Goal: Transaction & Acquisition: Book appointment/travel/reservation

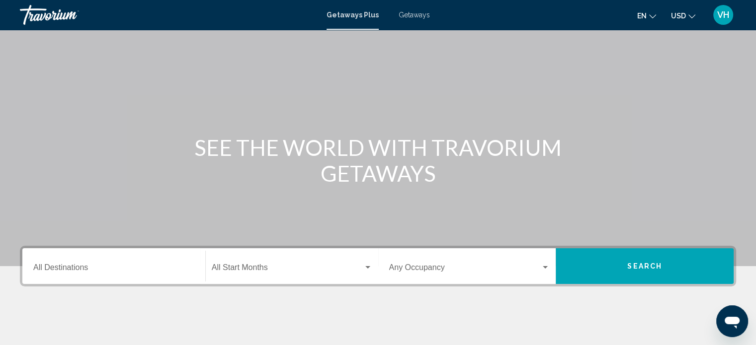
scroll to position [38, 0]
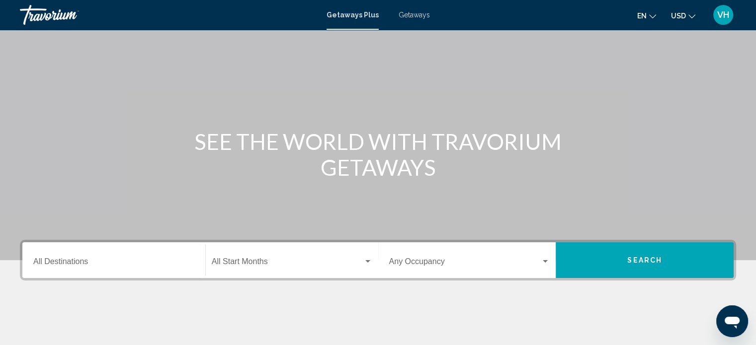
click at [175, 259] on input "Destination All Destinations" at bounding box center [113, 263] width 161 height 9
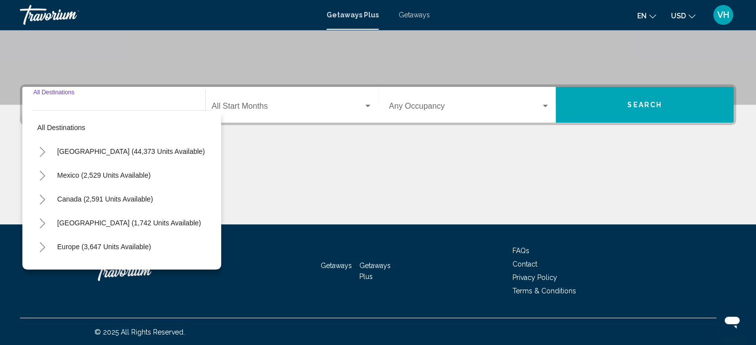
scroll to position [194, 0]
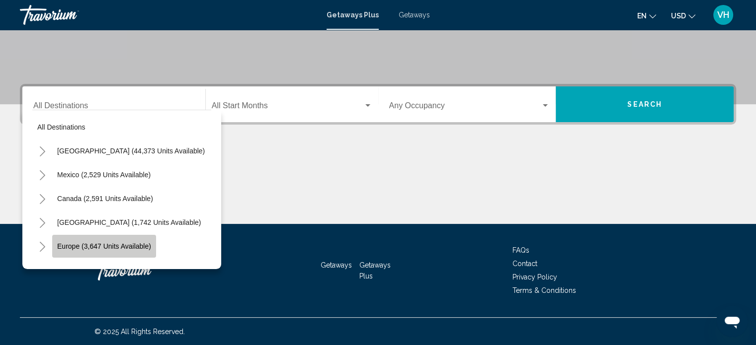
click at [91, 246] on span "Europe (3,647 units available)" at bounding box center [104, 247] width 94 height 8
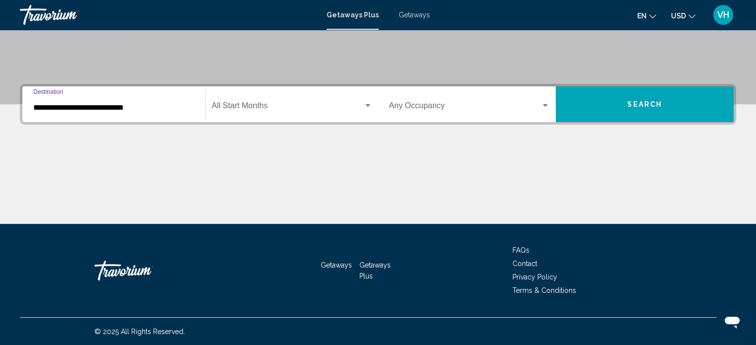
click at [137, 109] on input "**********" at bounding box center [113, 107] width 161 height 9
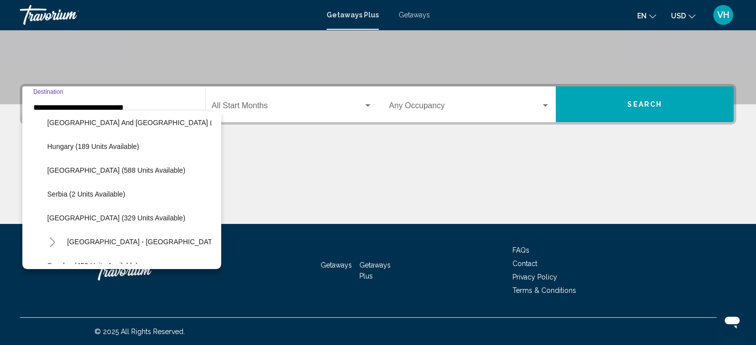
scroll to position [316, 0]
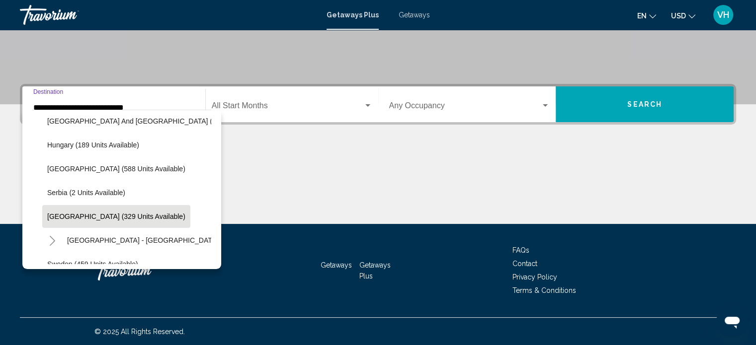
click at [122, 225] on button "Spain (329 units available)" at bounding box center [116, 216] width 148 height 23
type input "**********"
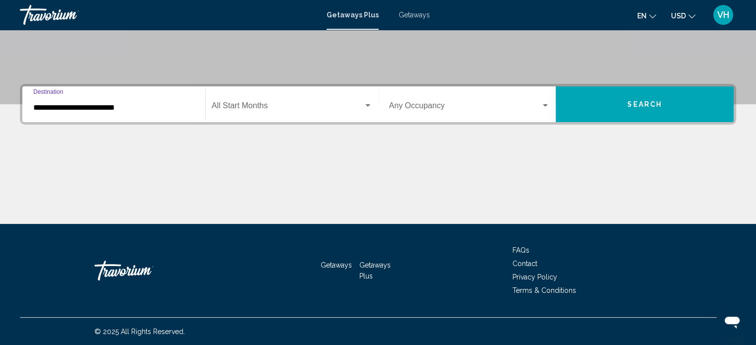
click at [318, 109] on span "Search widget" at bounding box center [288, 107] width 152 height 9
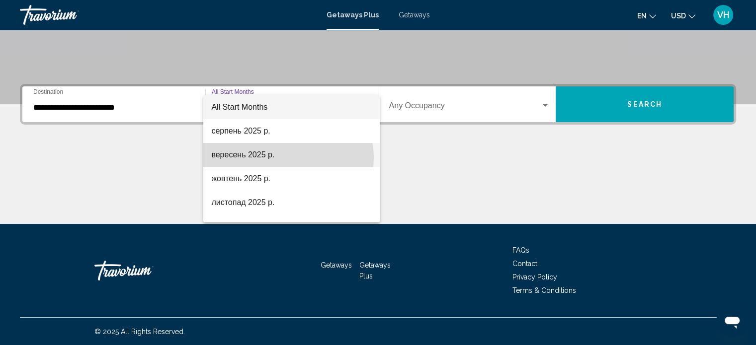
click at [282, 158] on span "вересень 2025 р." at bounding box center [291, 155] width 161 height 24
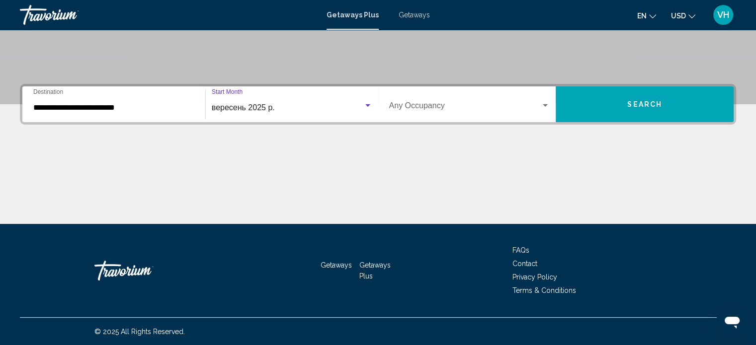
click at [506, 105] on span "Search widget" at bounding box center [465, 107] width 152 height 9
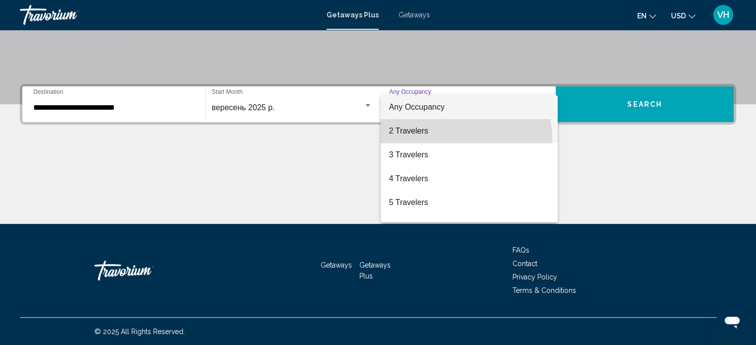
click at [417, 141] on span "2 Travelers" at bounding box center [469, 131] width 161 height 24
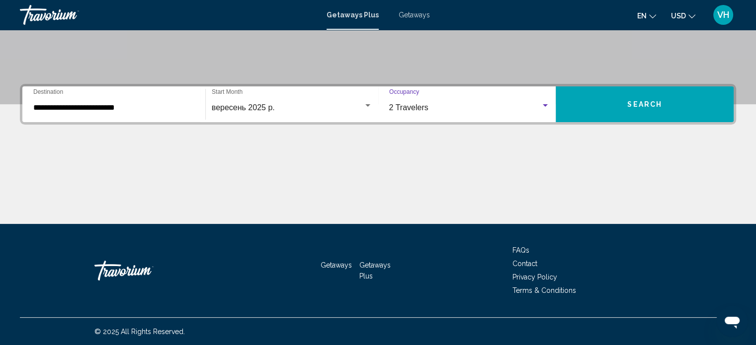
click at [612, 99] on button "Search" at bounding box center [645, 104] width 178 height 36
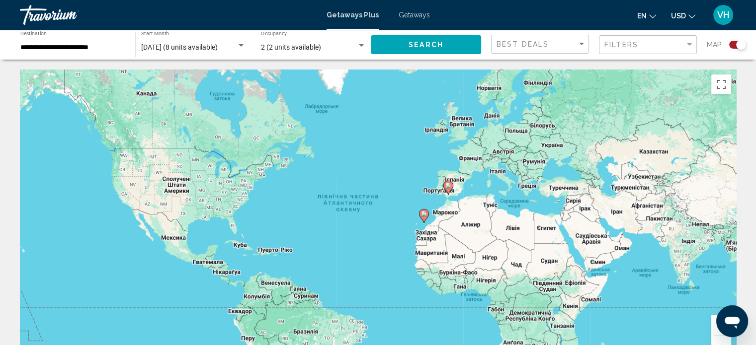
click at [733, 44] on div "Search widget" at bounding box center [737, 45] width 17 height 8
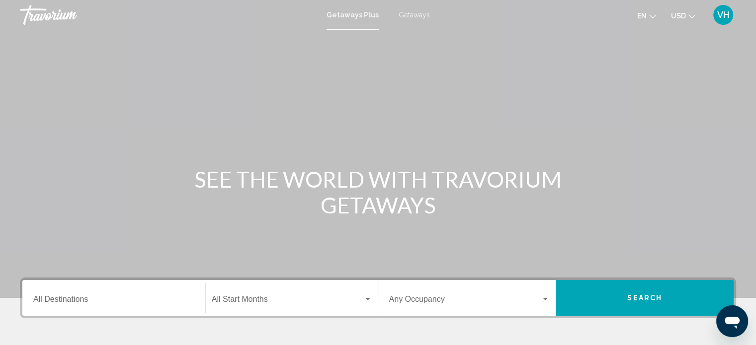
click at [63, 303] on input "Destination All Destinations" at bounding box center [113, 301] width 161 height 9
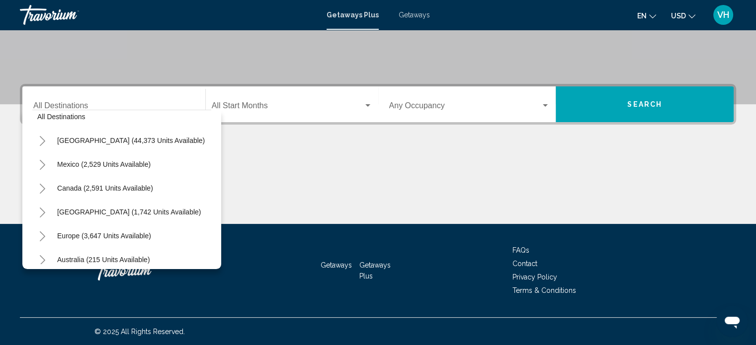
scroll to position [21, 0]
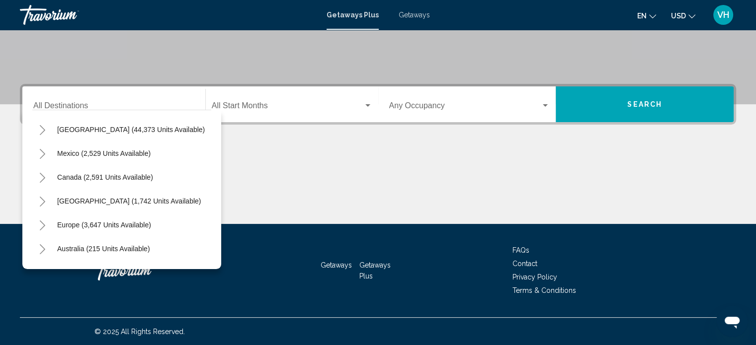
drag, startPoint x: 46, startPoint y: 181, endPoint x: 46, endPoint y: 219, distance: 37.8
click at [46, 219] on mat-tree "All destinations United States (44,373 units available) Mexico (2,529 units ava…" at bounding box center [121, 249] width 179 height 310
click at [44, 219] on button "Toggle Europe (3,647 units available)" at bounding box center [42, 225] width 20 height 20
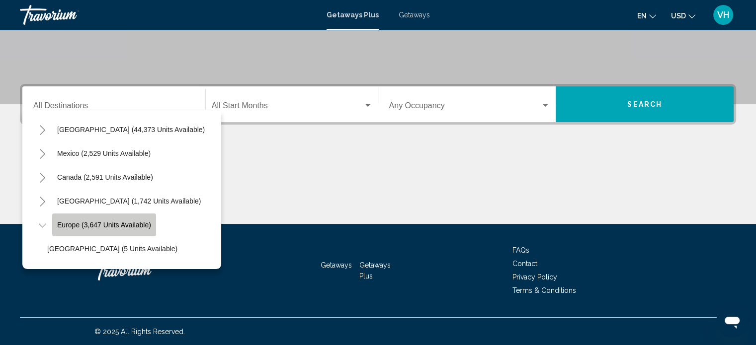
click at [65, 221] on span "Europe (3,647 units available)" at bounding box center [104, 225] width 94 height 8
type input "**********"
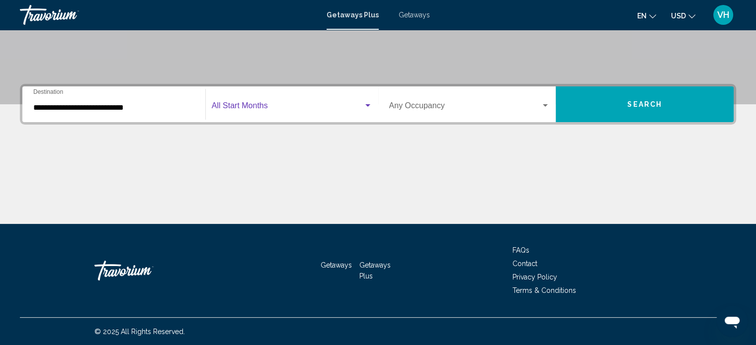
click at [270, 103] on span "Search widget" at bounding box center [288, 107] width 152 height 9
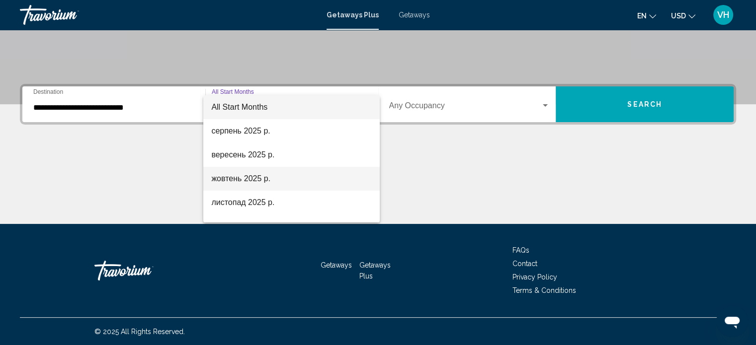
click at [259, 175] on span "жовтень 2025 р." at bounding box center [291, 179] width 161 height 24
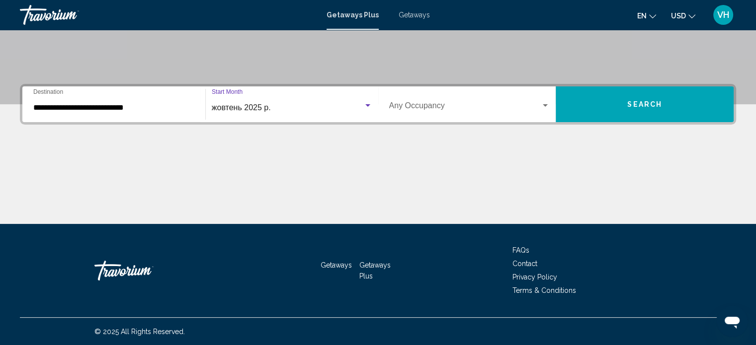
click at [526, 114] on div "Occupancy Any Occupancy" at bounding box center [469, 104] width 161 height 31
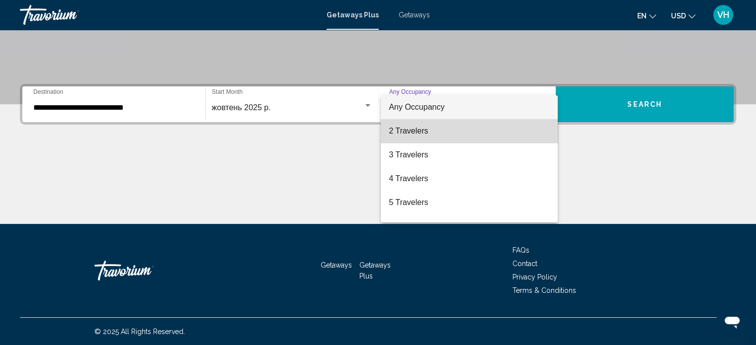
click at [515, 133] on span "2 Travelers" at bounding box center [469, 131] width 161 height 24
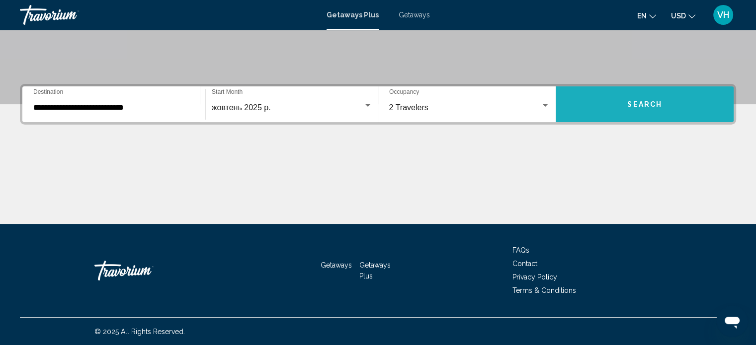
click at [628, 101] on span "Search" at bounding box center [644, 105] width 35 height 8
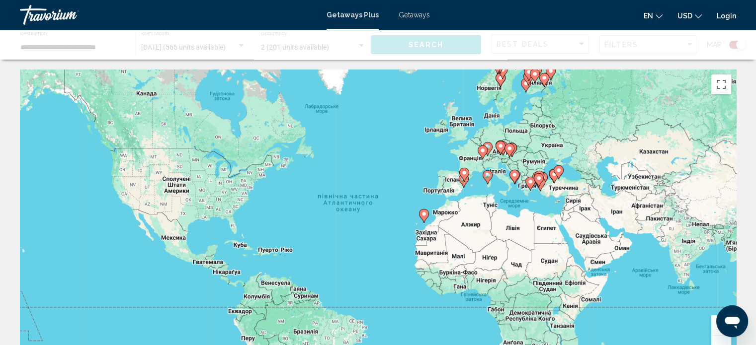
click at [734, 47] on div "Main content" at bounding box center [378, 45] width 756 height 30
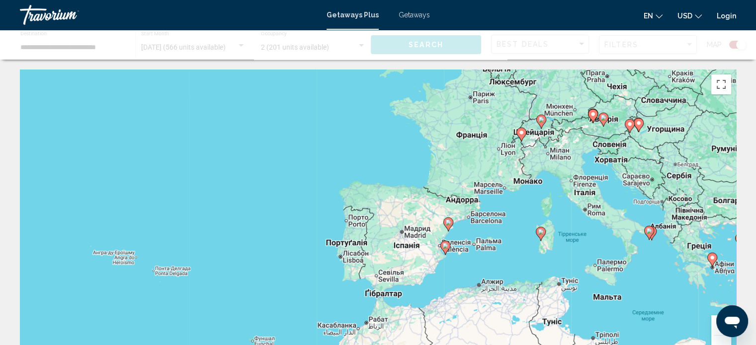
click at [716, 274] on div "Увімкніть режим перетягування за допомогою клавіатури, натиснувши Alt + Enter. …" at bounding box center [378, 219] width 716 height 298
click at [702, 260] on div "Увімкніть режим перетягування за допомогою клавіатури, натиснувши Alt + Enter. …" at bounding box center [378, 219] width 716 height 298
click at [711, 256] on div "Увімкніть режим перетягування за допомогою клавіатури, натиснувши Alt + Enter. …" at bounding box center [378, 219] width 716 height 298
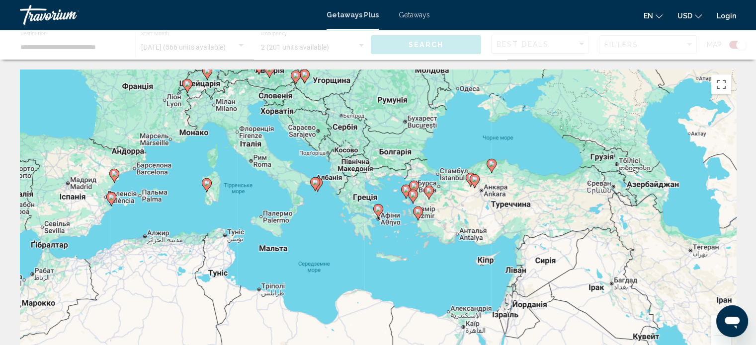
click at [381, 217] on gmp-advanced-marker "Main content" at bounding box center [378, 211] width 10 height 15
type input "**********"
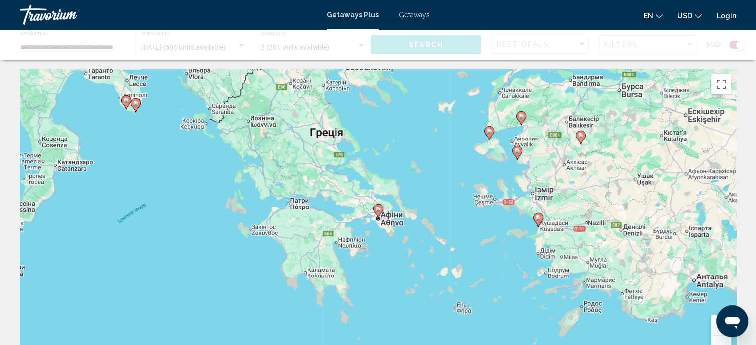
click at [378, 213] on icon "Main content" at bounding box center [377, 211] width 9 height 13
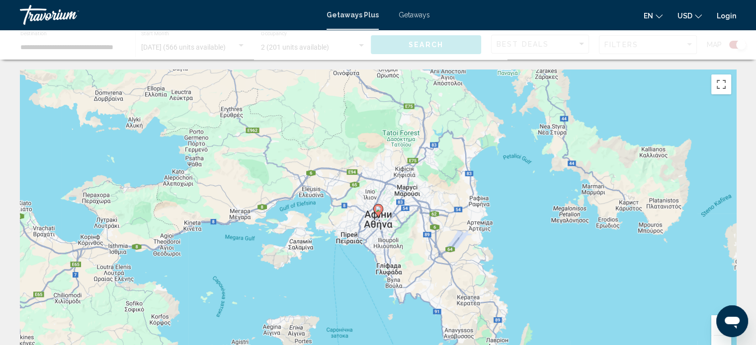
click at [378, 208] on image "Main content" at bounding box center [378, 209] width 6 height 6
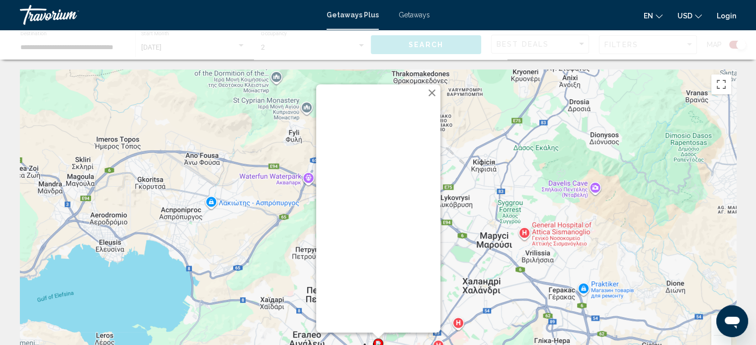
click at [433, 94] on button "Закрити" at bounding box center [431, 92] width 15 height 15
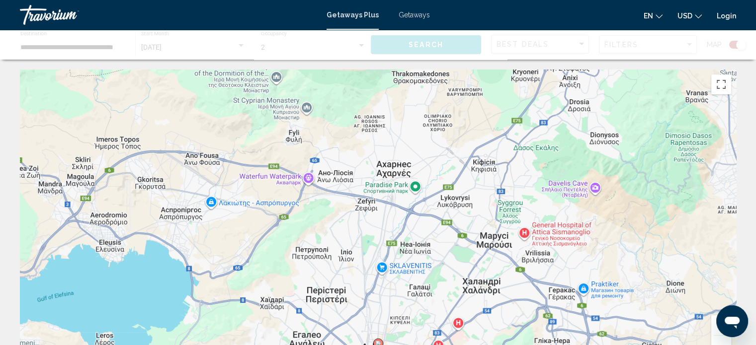
click at [423, 21] on div "Getaways Plus Getaways en English Español Français Italiano Português русский U…" at bounding box center [378, 15] width 756 height 20
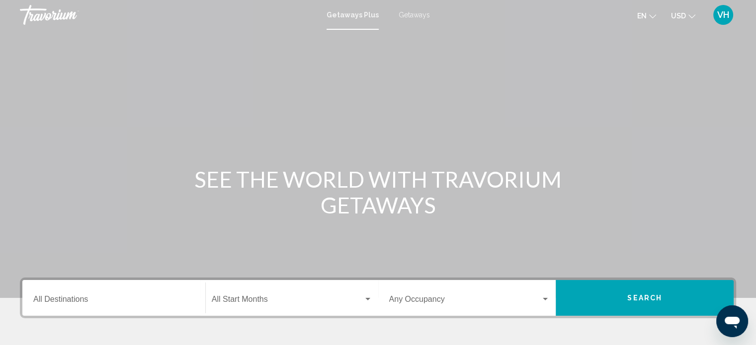
click at [144, 291] on div "Destination All Destinations" at bounding box center [113, 298] width 161 height 31
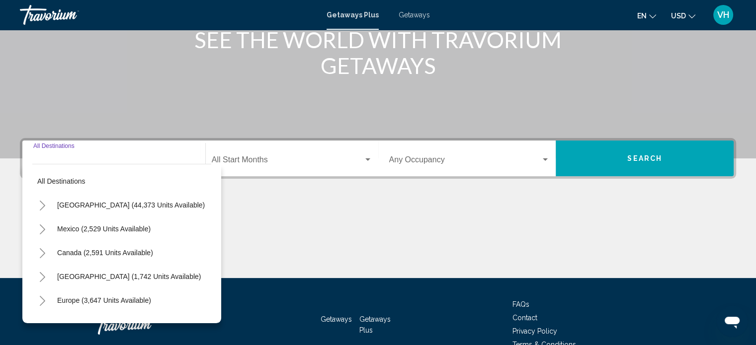
scroll to position [194, 0]
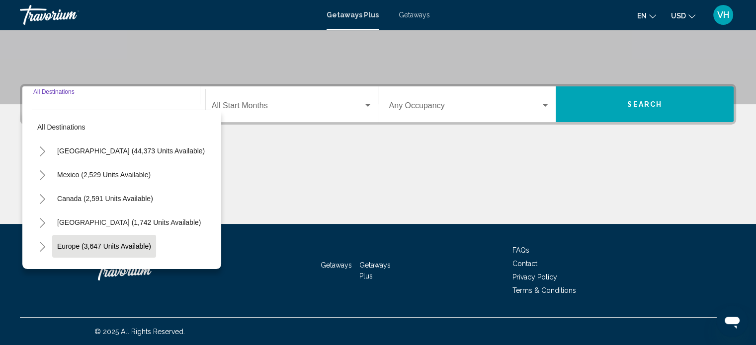
click at [113, 240] on button "Europe (3,647 units available)" at bounding box center [104, 246] width 104 height 23
type input "**********"
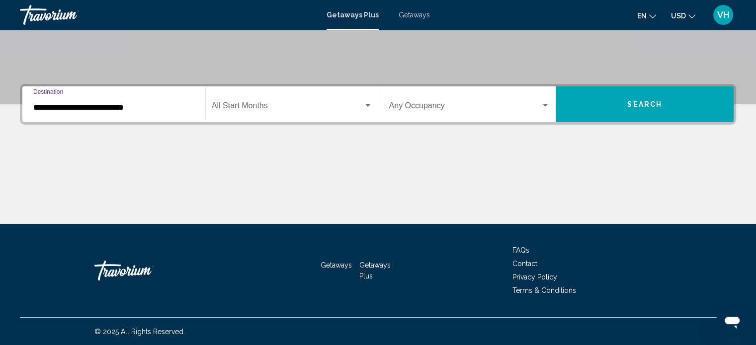
click at [254, 116] on div "Start Month All Start Months" at bounding box center [292, 104] width 161 height 31
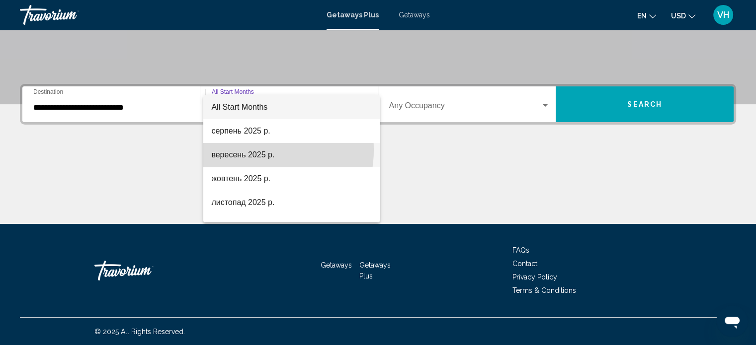
click at [257, 150] on span "вересень 2025 р." at bounding box center [291, 155] width 161 height 24
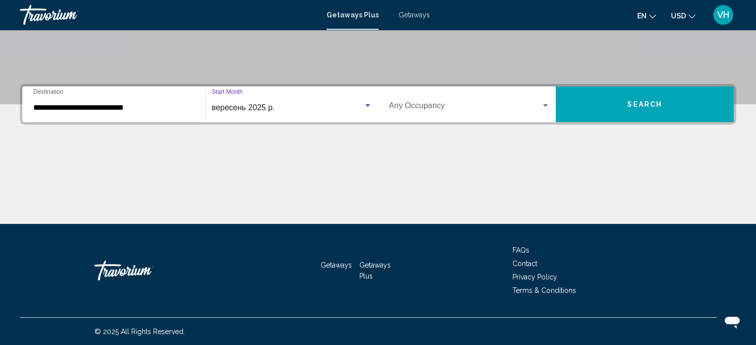
click at [272, 105] on span "вересень 2025 р." at bounding box center [243, 107] width 63 height 8
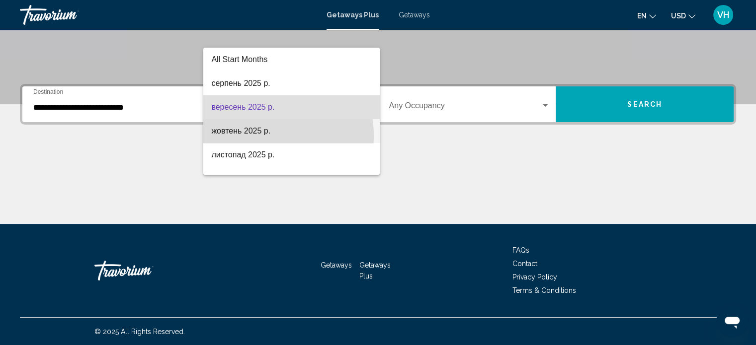
click at [267, 136] on span "жовтень 2025 р." at bounding box center [291, 131] width 161 height 24
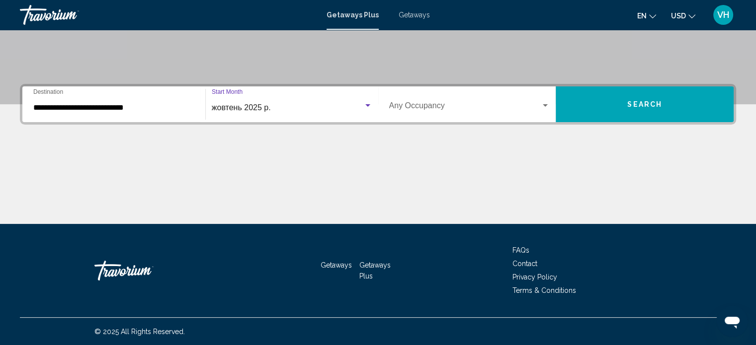
click at [400, 94] on div "Occupancy Any Occupancy" at bounding box center [469, 104] width 161 height 31
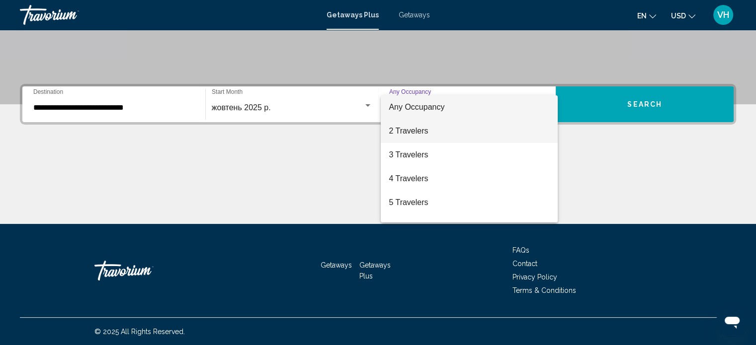
click at [406, 137] on span "2 Travelers" at bounding box center [469, 131] width 161 height 24
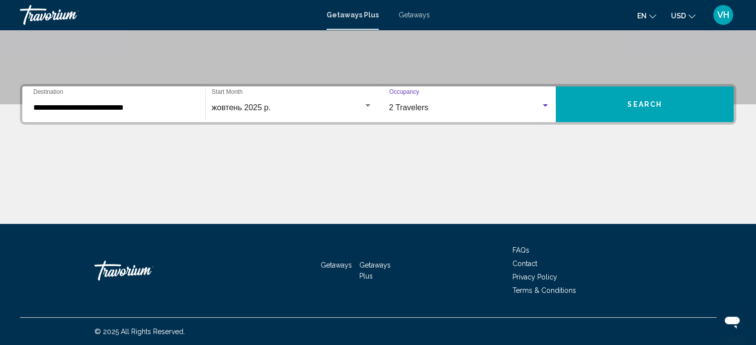
click at [572, 100] on button "Search" at bounding box center [645, 104] width 178 height 36
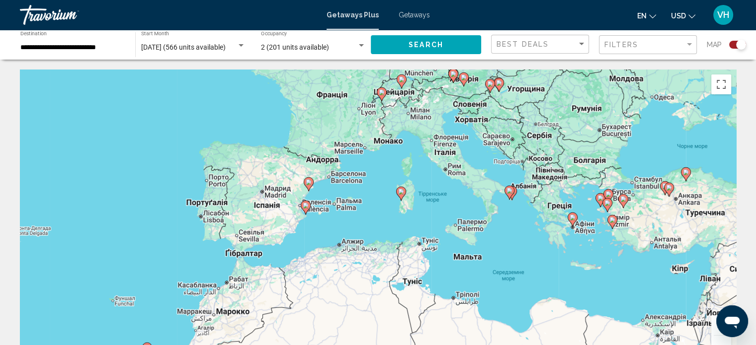
click at [572, 216] on image "Main content" at bounding box center [573, 218] width 6 height 6
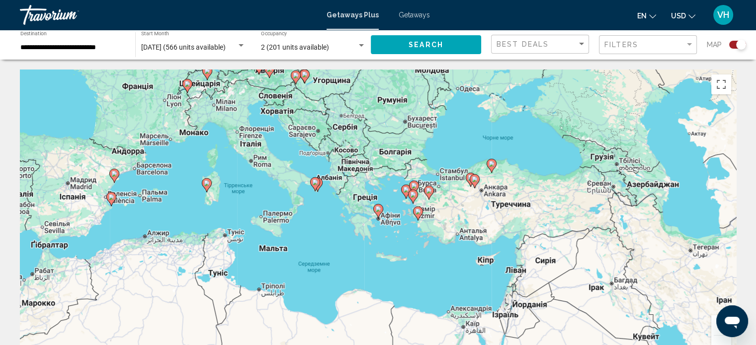
click at [374, 216] on gmp-advanced-marker "Main content" at bounding box center [378, 211] width 10 height 15
type input "**********"
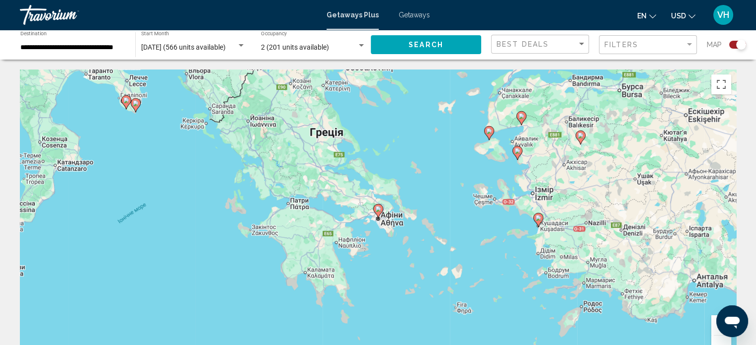
click at [382, 215] on gmp-advanced-marker "Main content" at bounding box center [378, 211] width 10 height 15
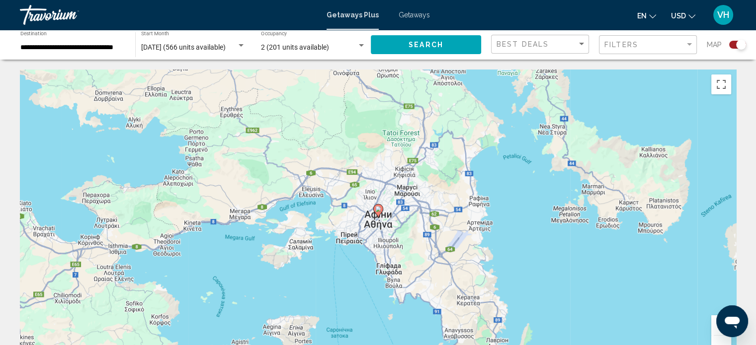
click at [382, 214] on gmp-advanced-marker "Main content" at bounding box center [378, 211] width 10 height 15
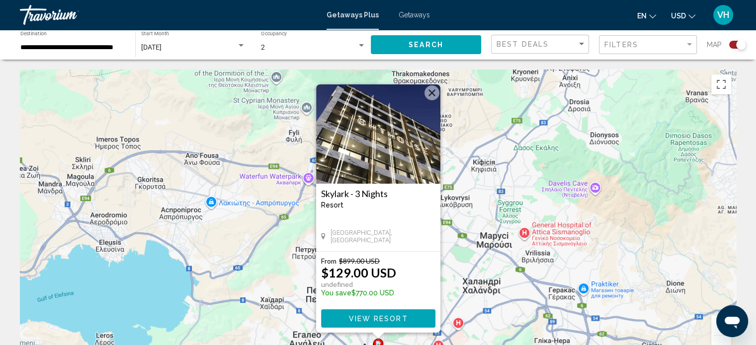
click at [419, 322] on button "View Resort" at bounding box center [378, 319] width 114 height 18
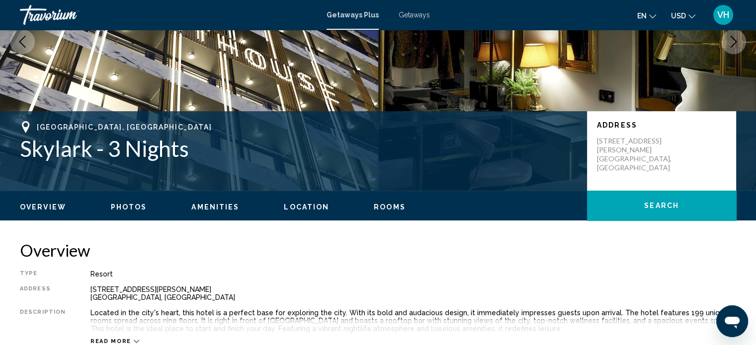
scroll to position [133, 0]
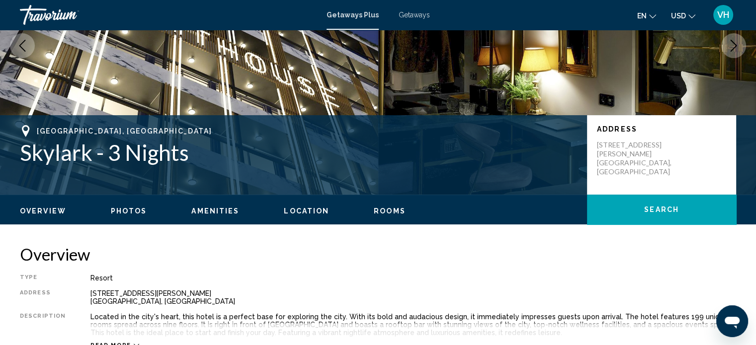
click at [386, 213] on span "Rooms" at bounding box center [390, 211] width 32 height 8
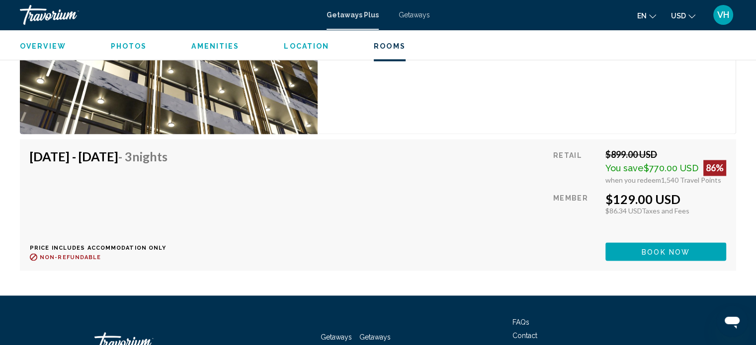
scroll to position [1645, 0]
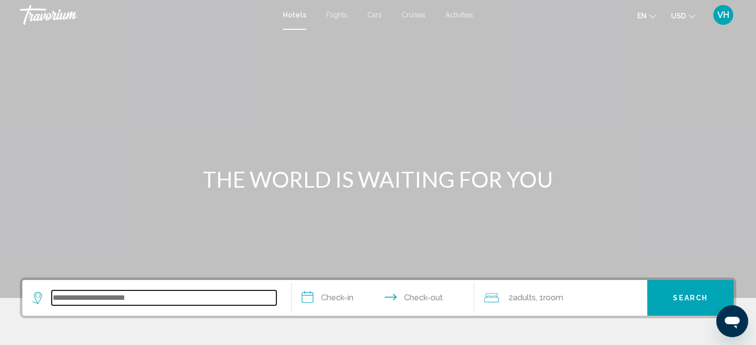
click at [163, 292] on input "Search widget" at bounding box center [164, 298] width 225 height 15
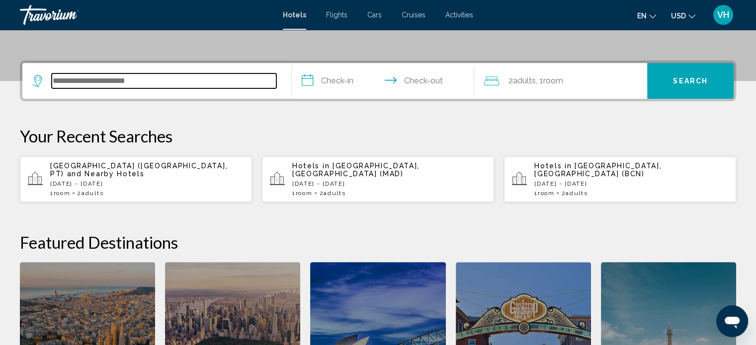
scroll to position [245, 0]
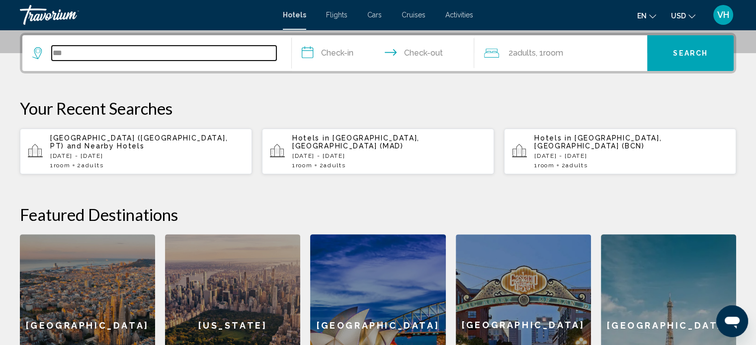
type input "***"
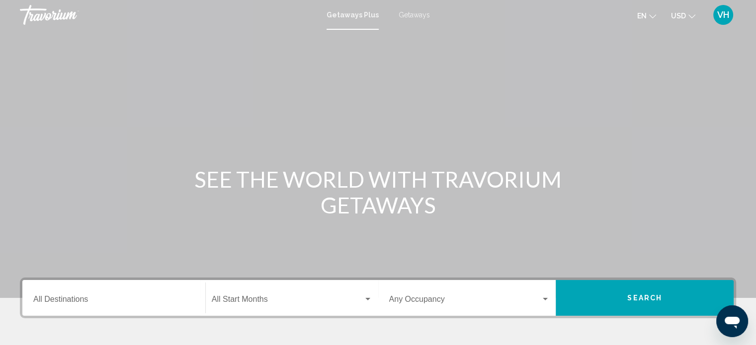
click at [156, 293] on div "Destination All Destinations" at bounding box center [113, 298] width 161 height 31
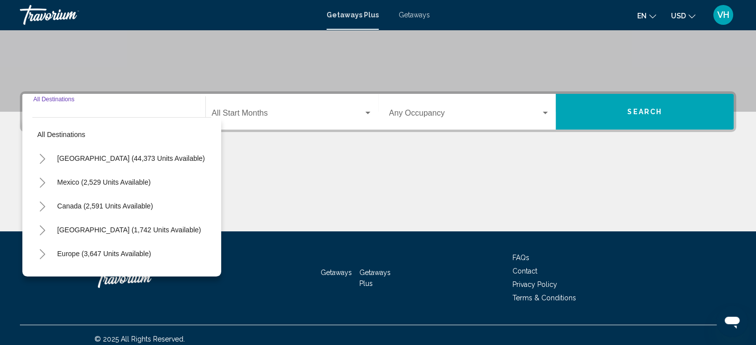
scroll to position [194, 0]
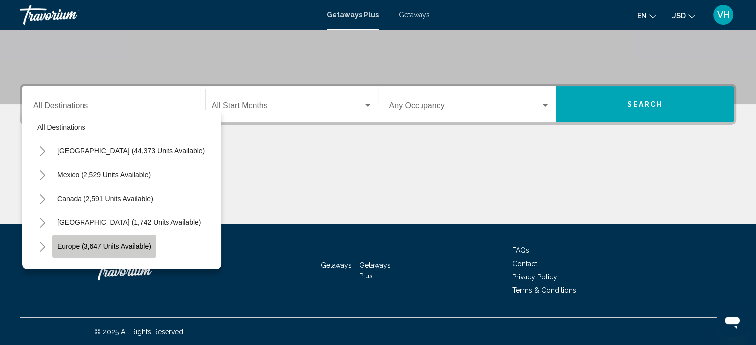
click at [137, 251] on button "Europe (3,647 units available)" at bounding box center [104, 246] width 104 height 23
type input "**********"
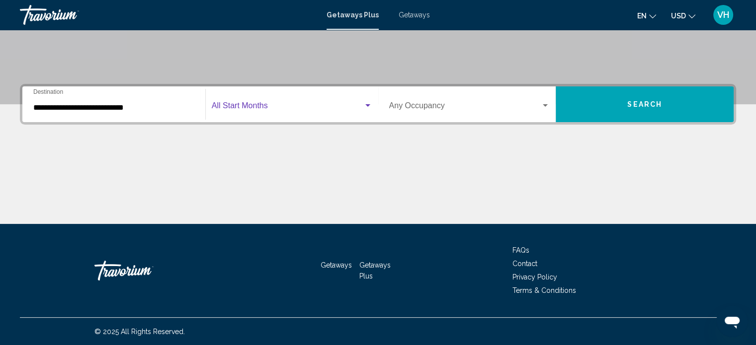
click at [244, 111] on span "Search widget" at bounding box center [288, 107] width 152 height 9
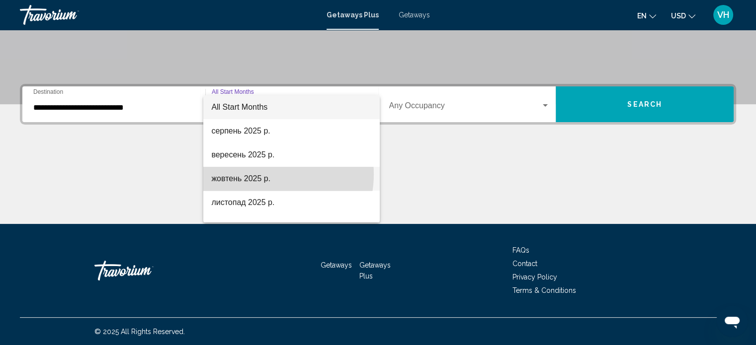
click at [264, 174] on span "жовтень 2025 р." at bounding box center [291, 179] width 161 height 24
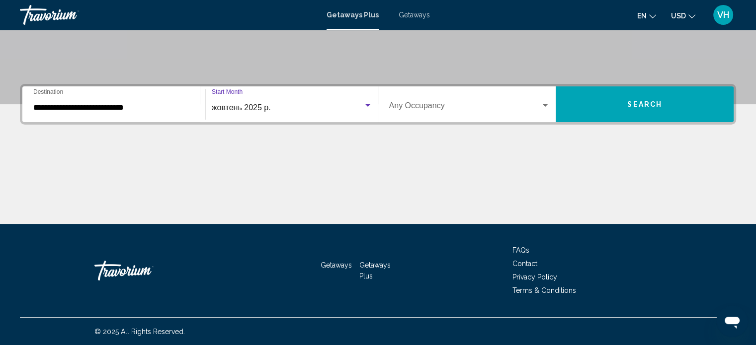
click at [602, 100] on button "Search" at bounding box center [645, 104] width 178 height 36
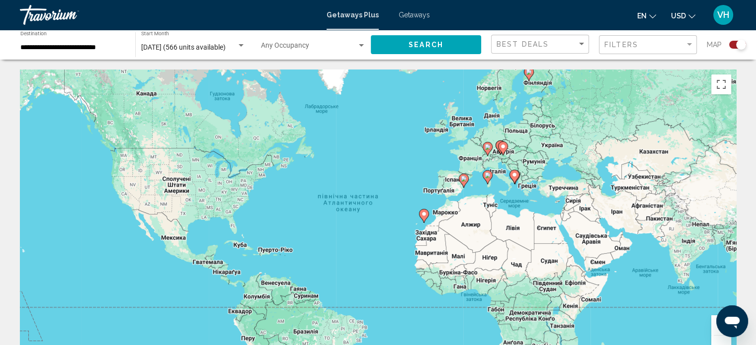
click at [563, 49] on div "Best Deals" at bounding box center [540, 44] width 89 height 18
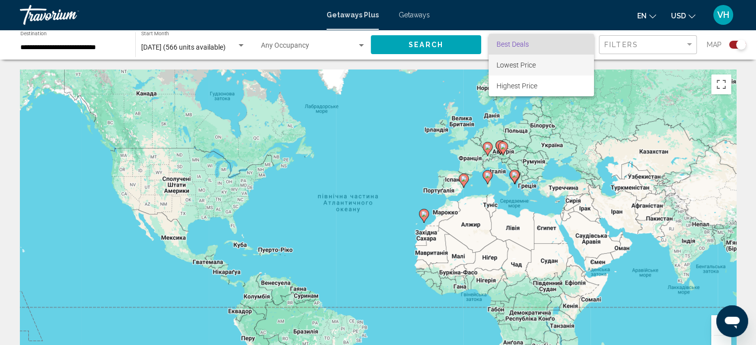
click at [553, 68] on span "Lowest Price" at bounding box center [540, 65] width 89 height 21
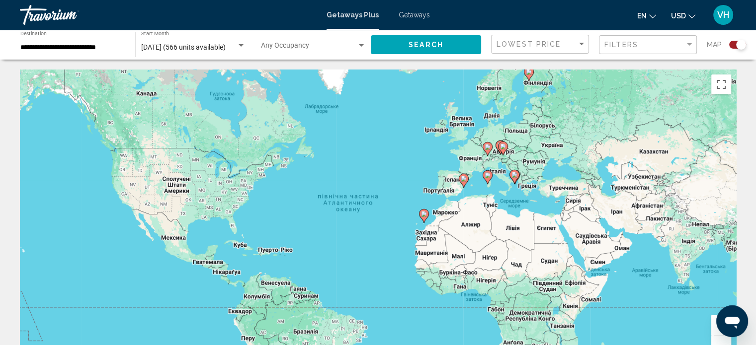
click at [731, 46] on div "Search widget" at bounding box center [737, 45] width 17 height 8
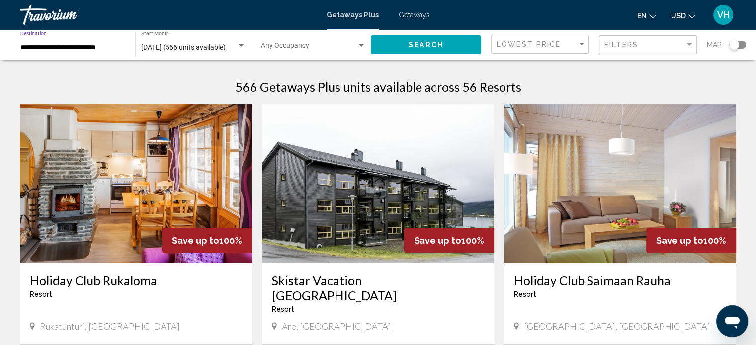
click at [90, 48] on input "**********" at bounding box center [72, 48] width 105 height 8
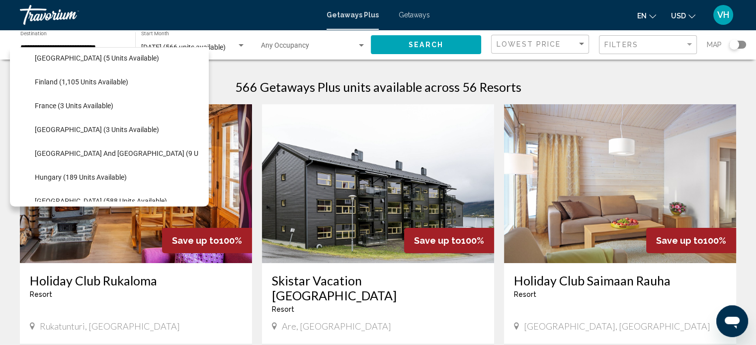
scroll to position [226, 0]
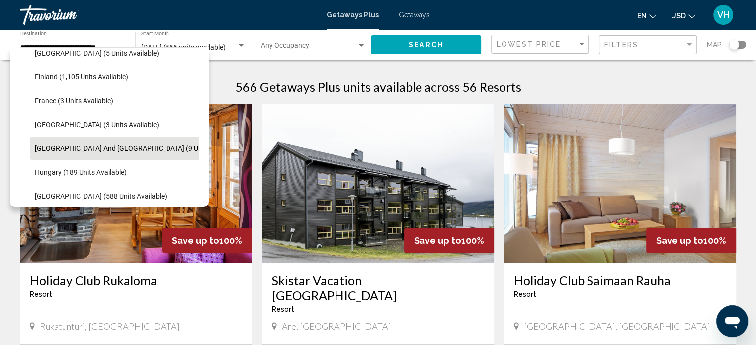
click at [141, 149] on span "[GEOGRAPHIC_DATA] and [GEOGRAPHIC_DATA] (9 units available)" at bounding box center [138, 149] width 207 height 8
type input "**********"
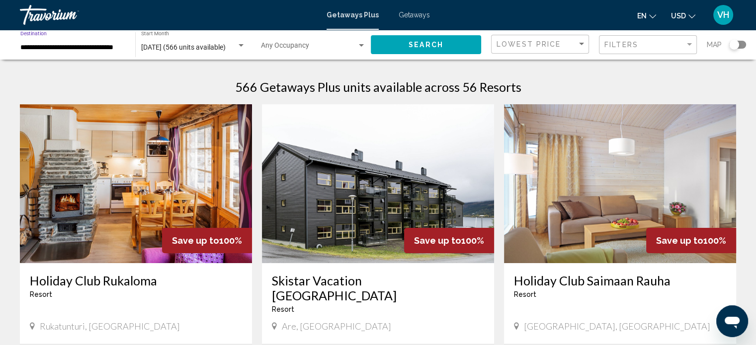
click at [421, 48] on span "Search" at bounding box center [425, 45] width 35 height 8
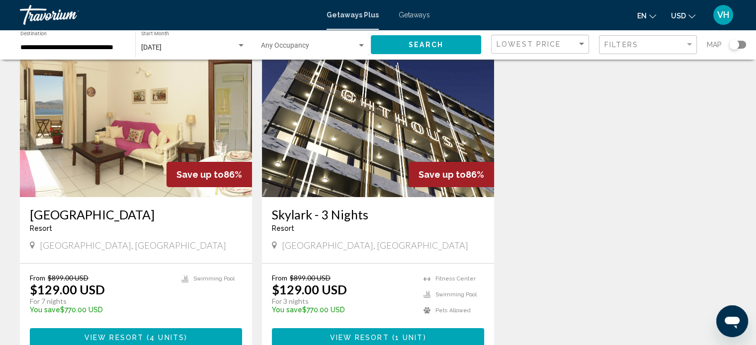
scroll to position [77, 0]
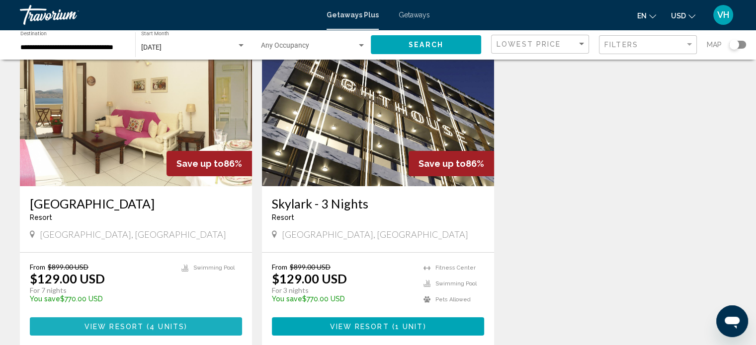
click at [221, 326] on button "View Resort ( 4 units )" at bounding box center [136, 327] width 212 height 18
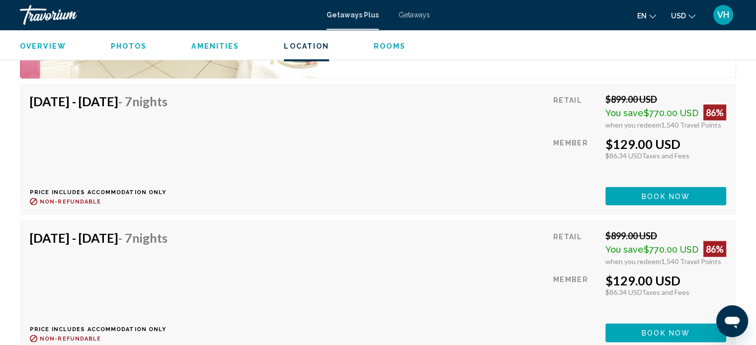
scroll to position [1807, 0]
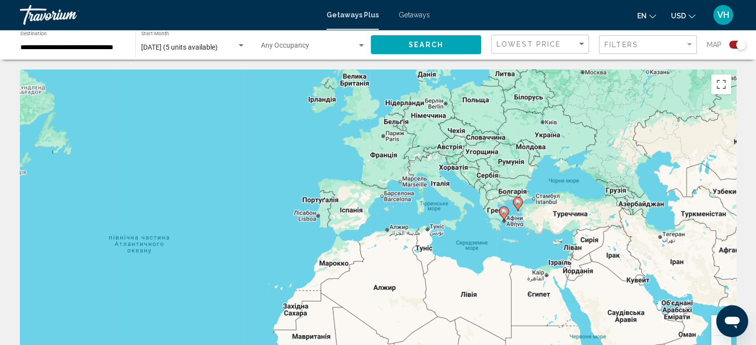
click at [503, 220] on icon "Main content" at bounding box center [504, 214] width 10 height 14
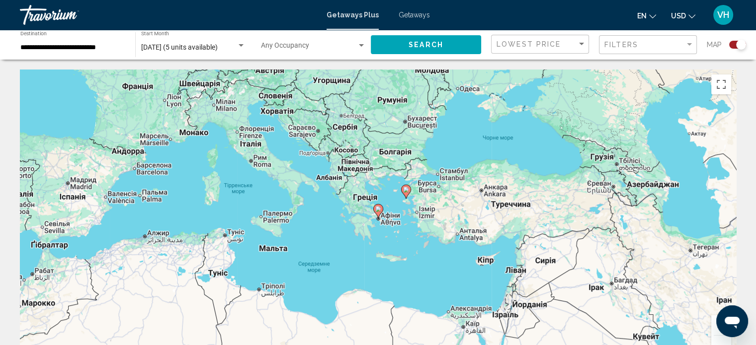
click at [376, 210] on image "Main content" at bounding box center [378, 209] width 6 height 6
type input "**********"
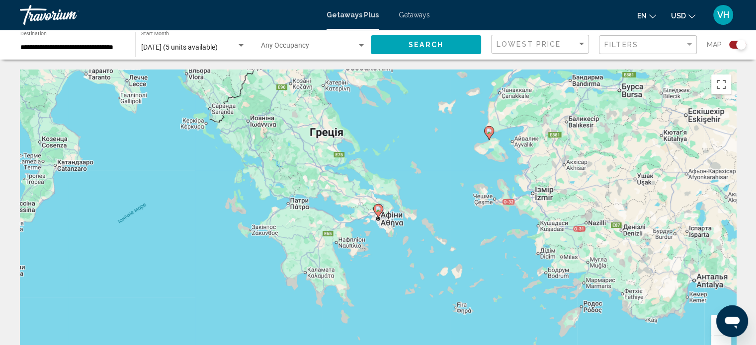
click at [379, 216] on icon "Main content" at bounding box center [378, 211] width 10 height 14
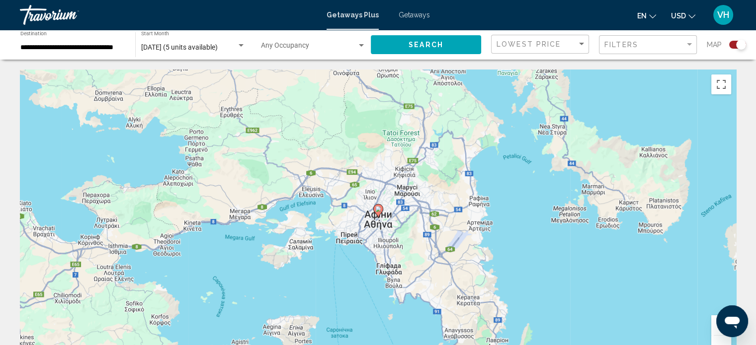
click at [378, 210] on image "Main content" at bounding box center [378, 209] width 6 height 6
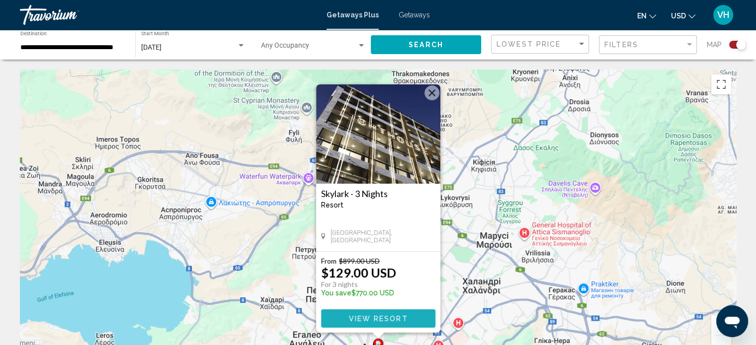
click at [375, 317] on span "View Resort" at bounding box center [377, 319] width 59 height 8
